Goal: Entertainment & Leisure: Consume media (video, audio)

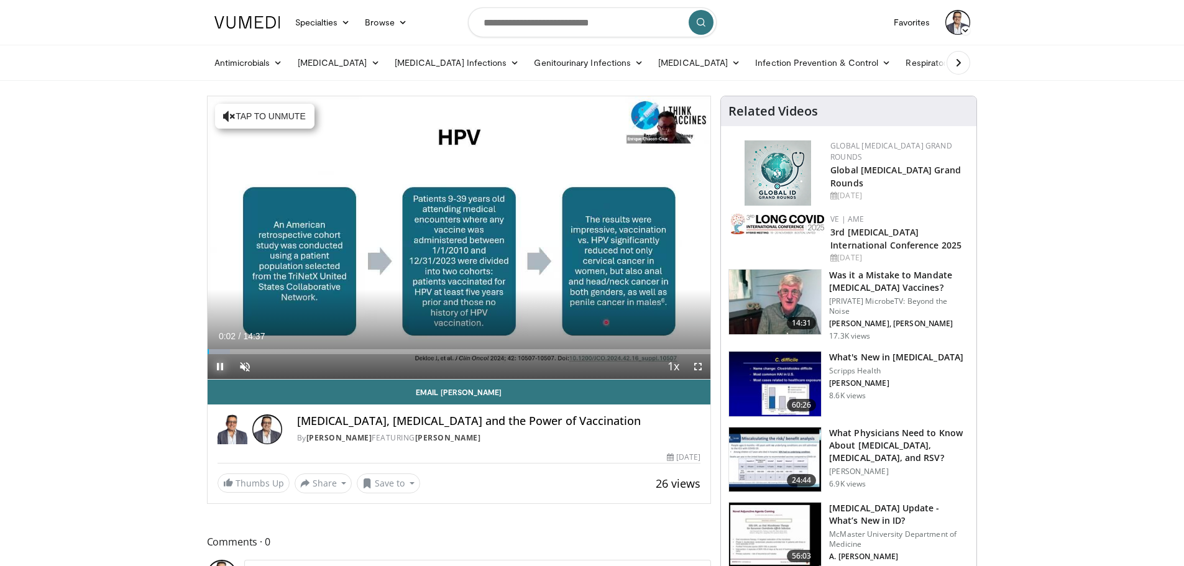
click at [219, 370] on span "Video Player" at bounding box center [220, 366] width 25 height 25
drag, startPoint x: 209, startPoint y: 351, endPoint x: 223, endPoint y: 354, distance: 13.9
click at [223, 354] on div "Loaded : 10.26% 00:25 00:28" at bounding box center [459, 351] width 503 height 5
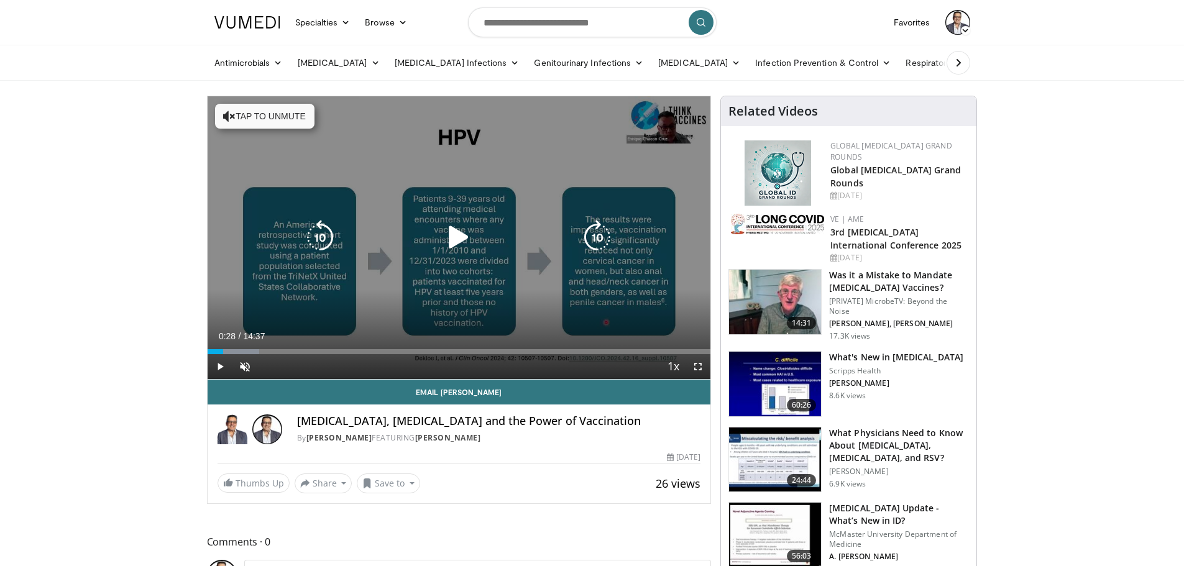
click at [226, 117] on icon "Video Player" at bounding box center [229, 116] width 12 height 12
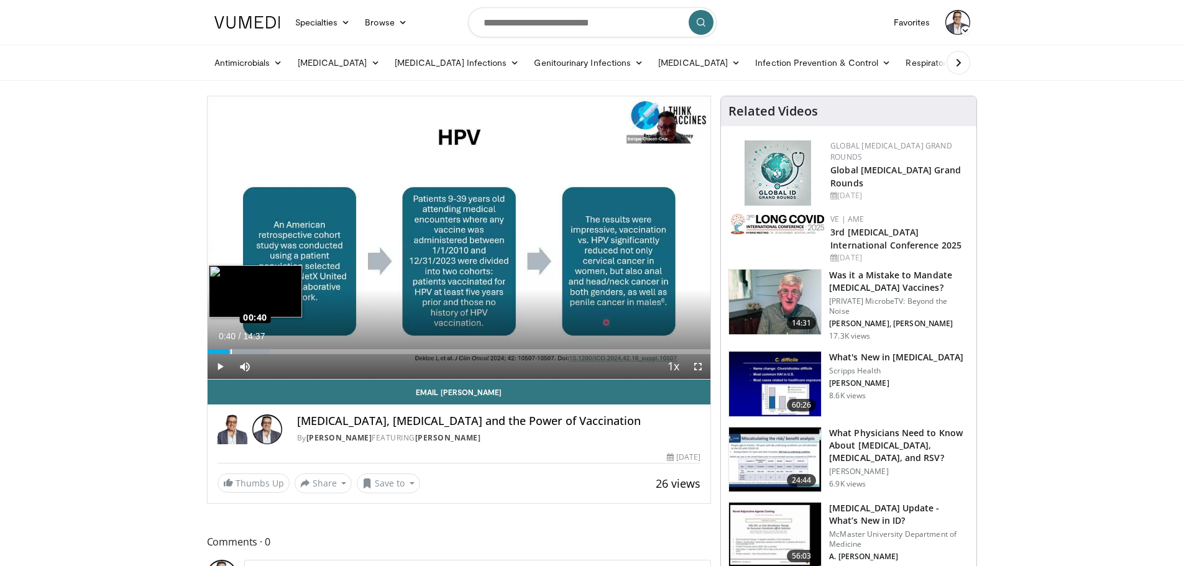
drag, startPoint x: 222, startPoint y: 353, endPoint x: 230, endPoint y: 347, distance: 9.3
click at [230, 347] on div "Loaded : 12.43% 00:38 00:40" at bounding box center [459, 348] width 503 height 12
